Goal: Communication & Community: Share content

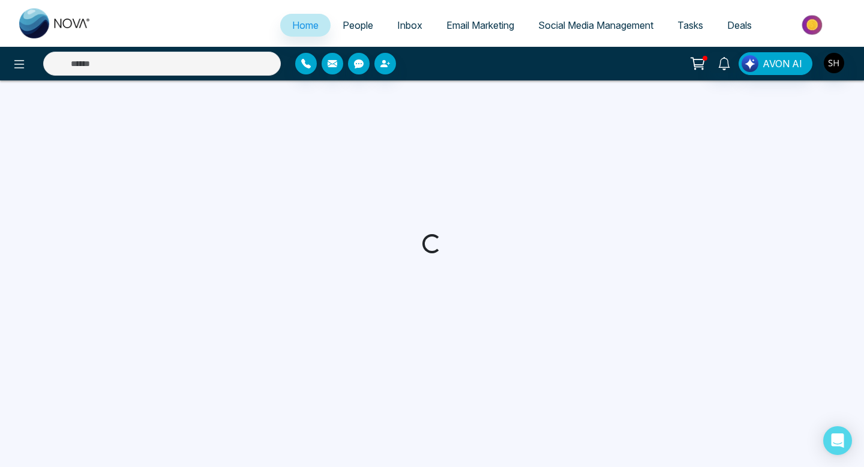
select select "*"
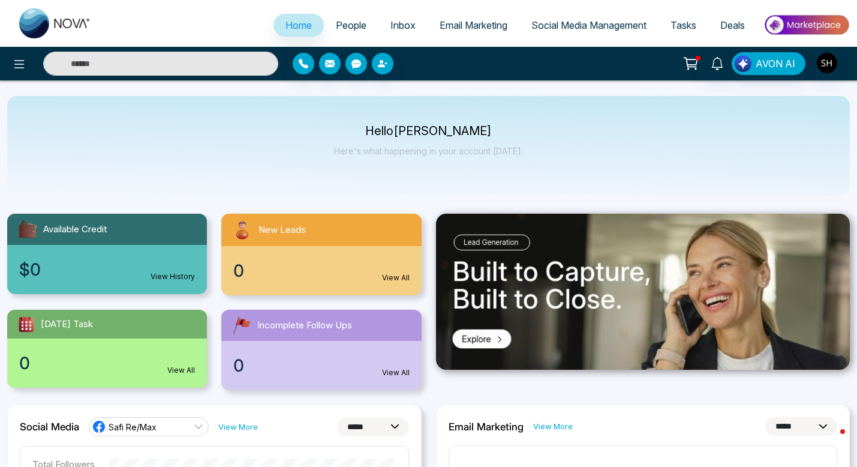
click at [583, 27] on span "Social Media Management" at bounding box center [589, 25] width 115 height 12
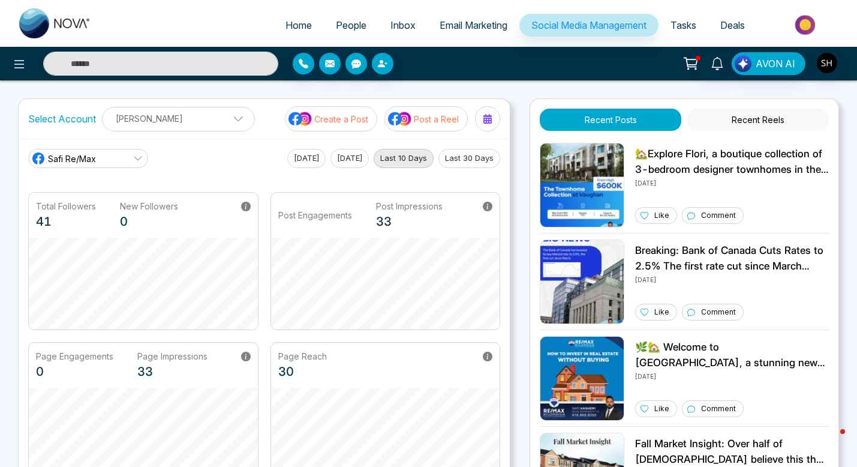
click at [446, 116] on p "Post a Reel" at bounding box center [436, 119] width 45 height 13
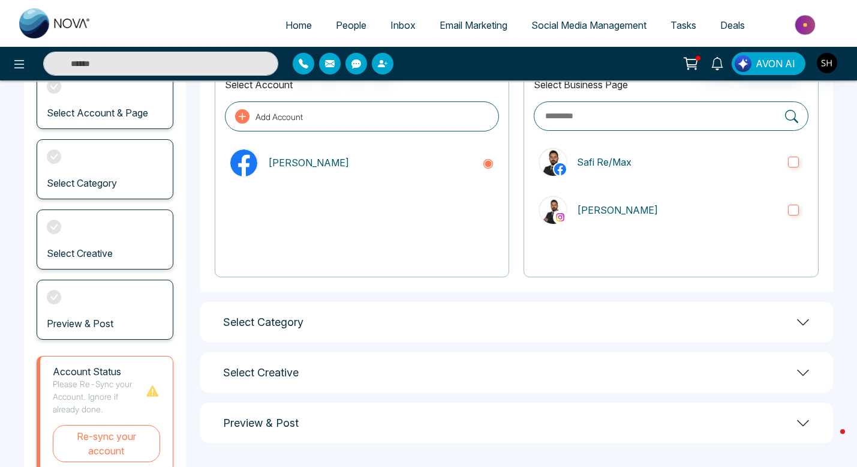
scroll to position [139, 0]
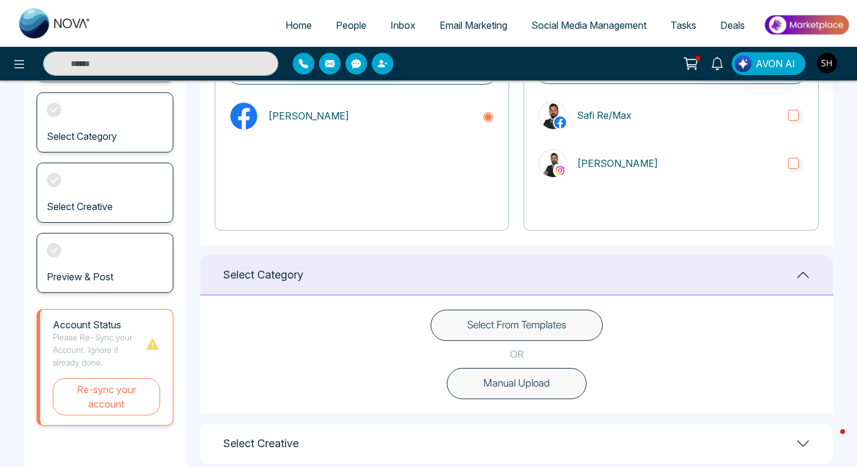
click at [539, 322] on button "Select From Templates" at bounding box center [517, 325] width 172 height 31
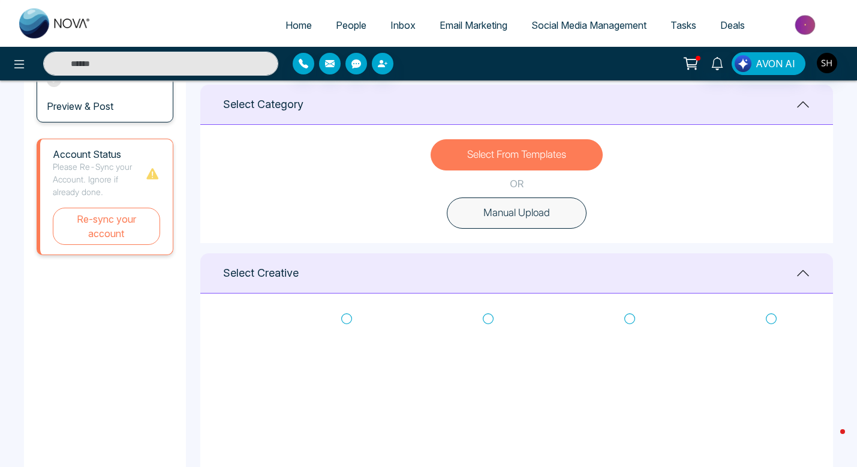
scroll to position [0, 0]
click at [347, 330] on icon at bounding box center [346, 332] width 11 height 12
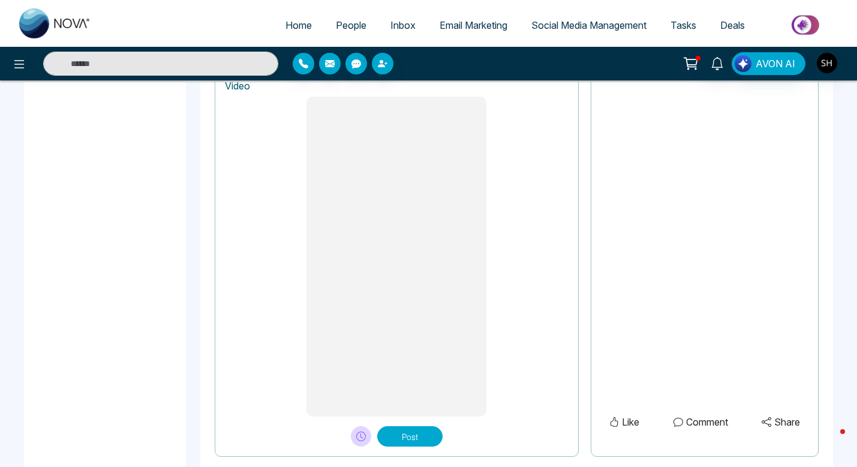
scroll to position [954, 0]
click at [408, 434] on button "Post" at bounding box center [409, 437] width 65 height 20
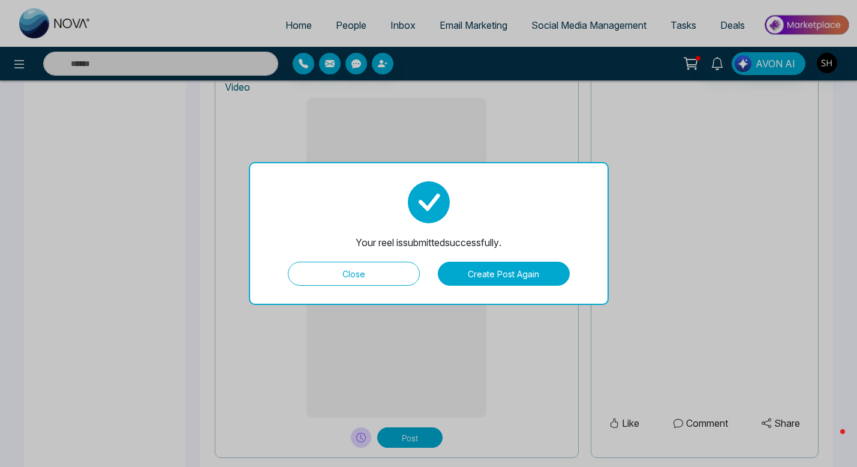
click at [350, 280] on button "Close" at bounding box center [354, 274] width 132 height 24
type textarea "**********"
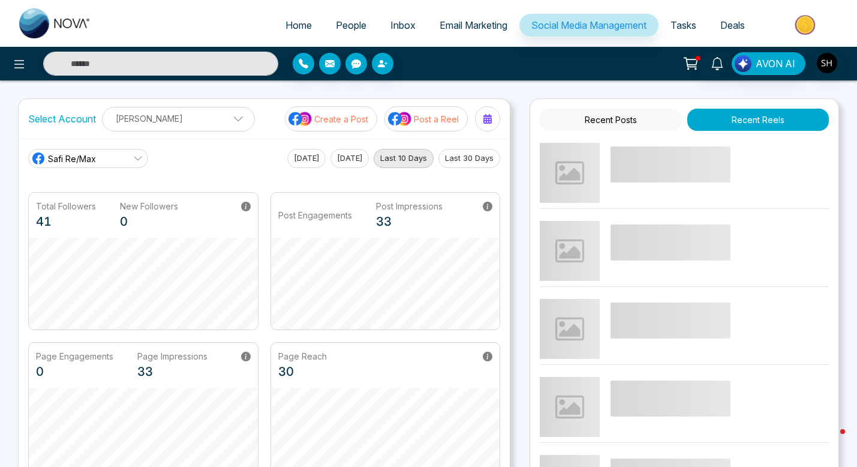
click at [358, 113] on p "Create a Post" at bounding box center [341, 119] width 54 height 13
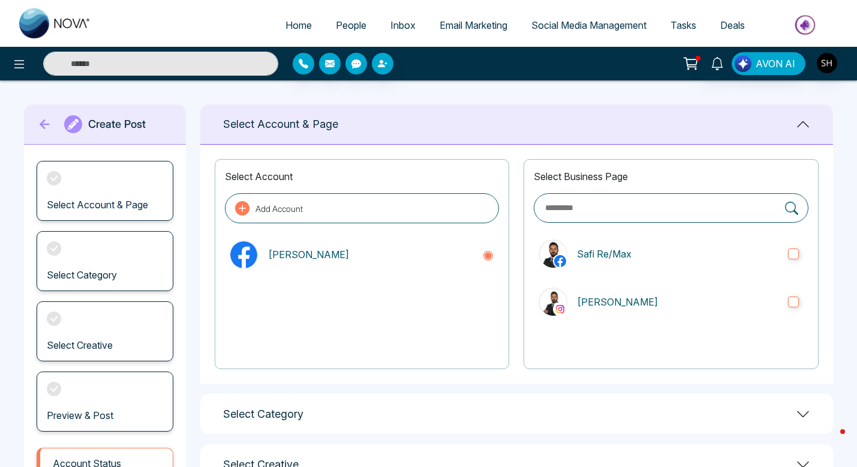
click at [358, 111] on div "Select Account & Page" at bounding box center [516, 124] width 633 height 40
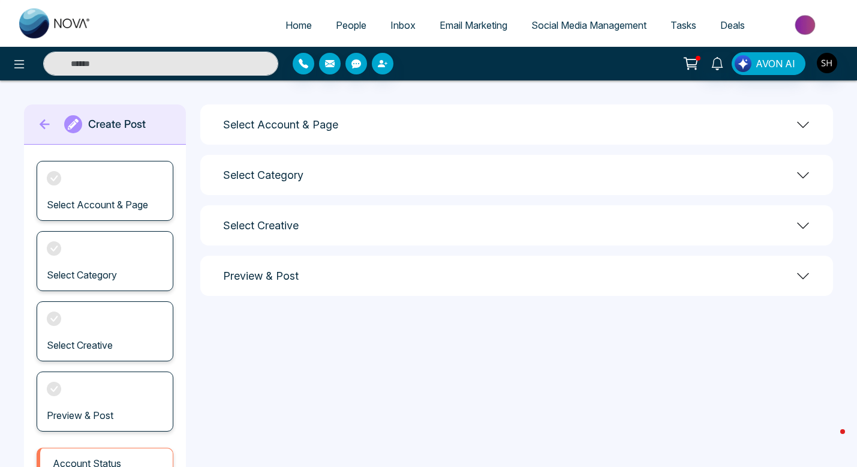
click at [446, 22] on span "Email Marketing" at bounding box center [474, 25] width 68 height 12
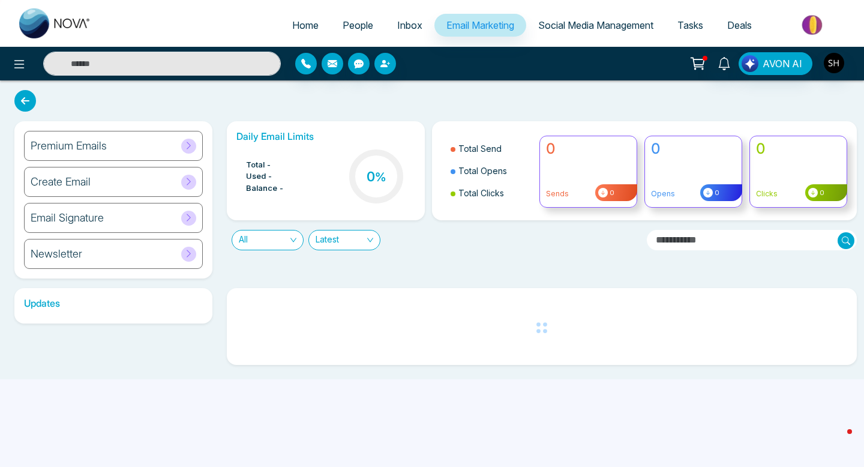
click at [571, 23] on span "Social Media Management" at bounding box center [595, 25] width 115 height 12
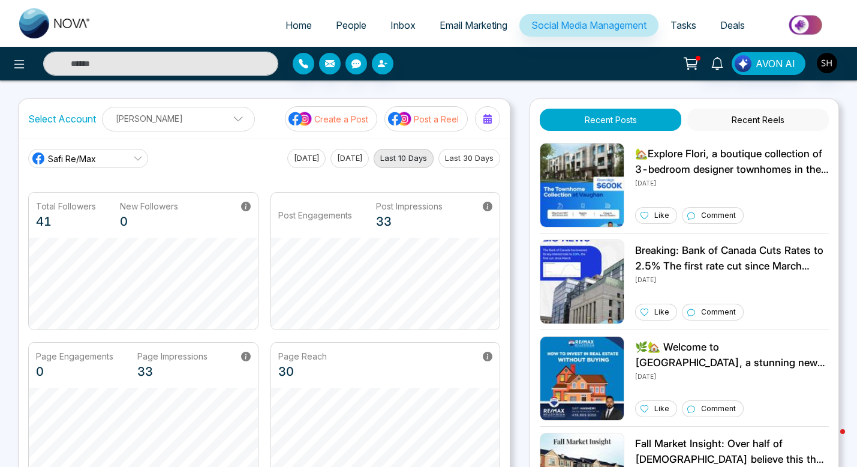
click at [332, 115] on p "Create a Post" at bounding box center [341, 119] width 54 height 13
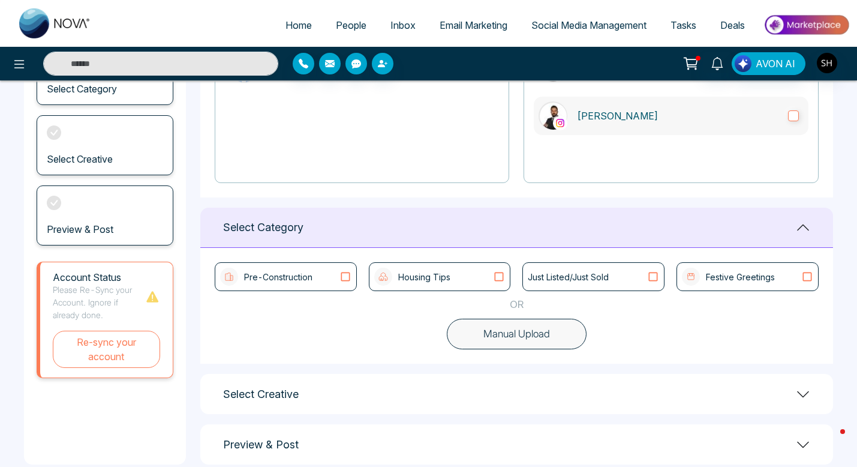
scroll to position [206, 0]
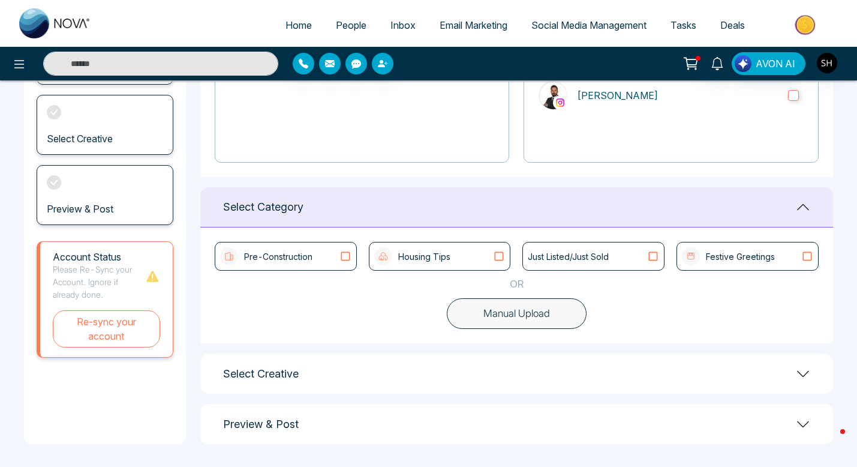
click at [502, 253] on icon at bounding box center [499, 256] width 16 height 12
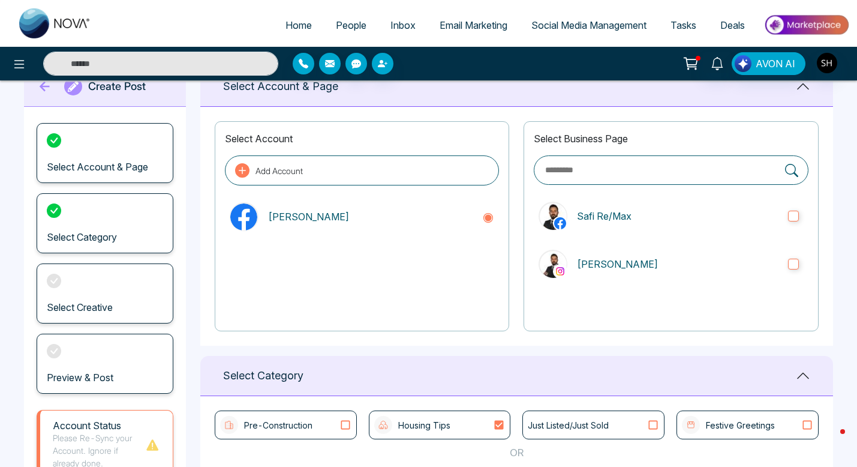
scroll to position [115, 0]
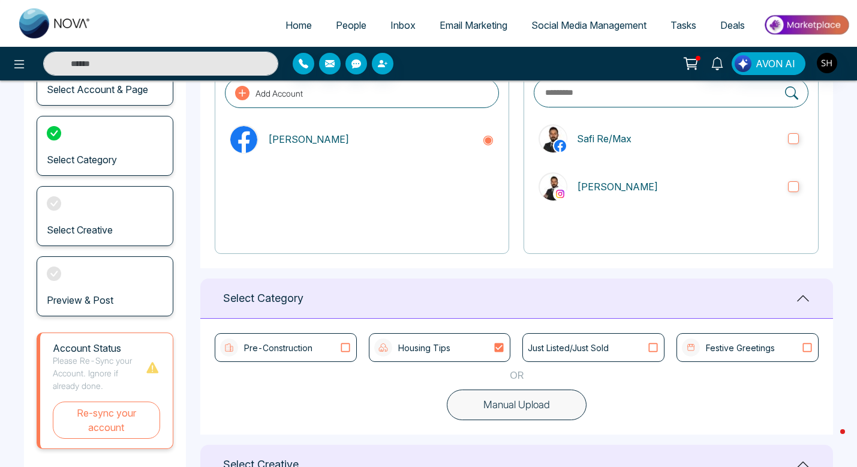
click at [348, 349] on icon at bounding box center [346, 347] width 16 height 12
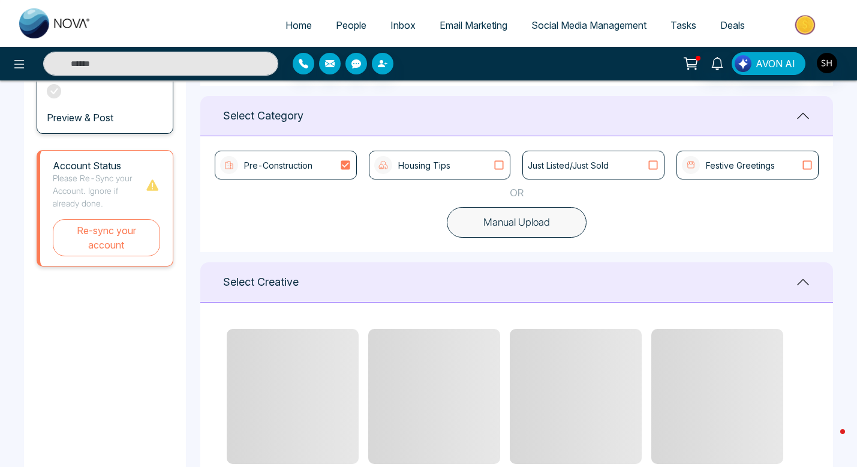
scroll to position [301, 0]
